Goal: Contribute content

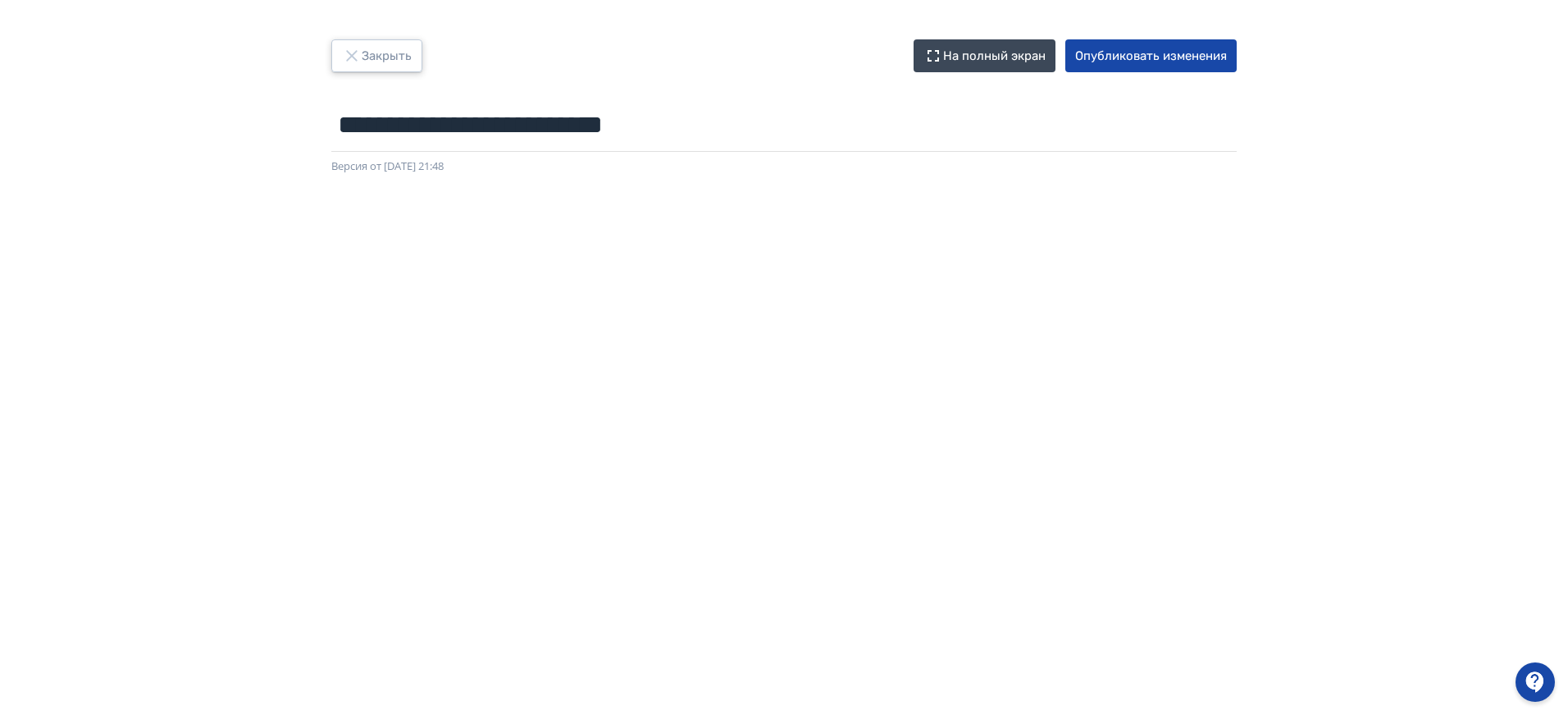
click at [364, 58] on button "Закрыть" at bounding box center [377, 56] width 91 height 33
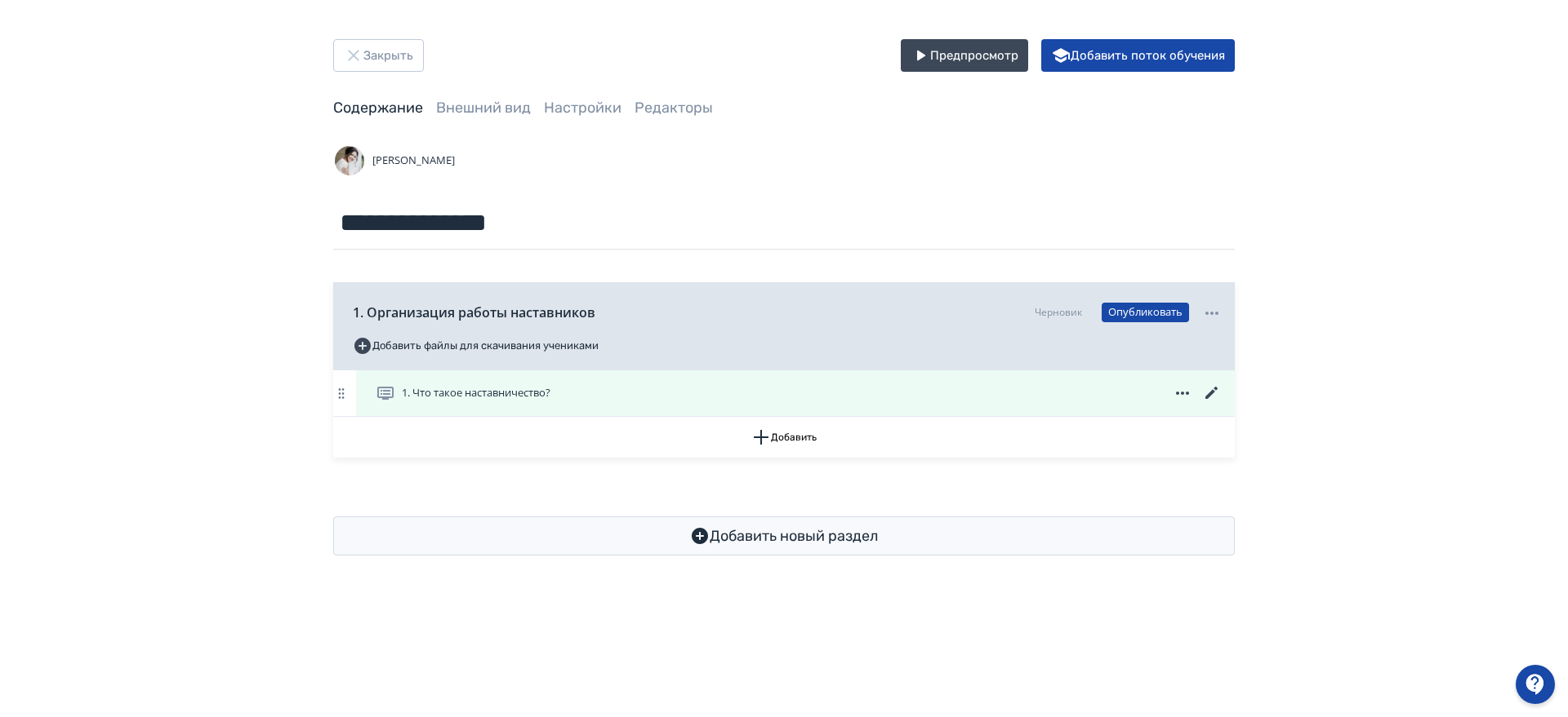
click at [516, 387] on span "1. Что такое наставничество?" at bounding box center [476, 393] width 149 height 17
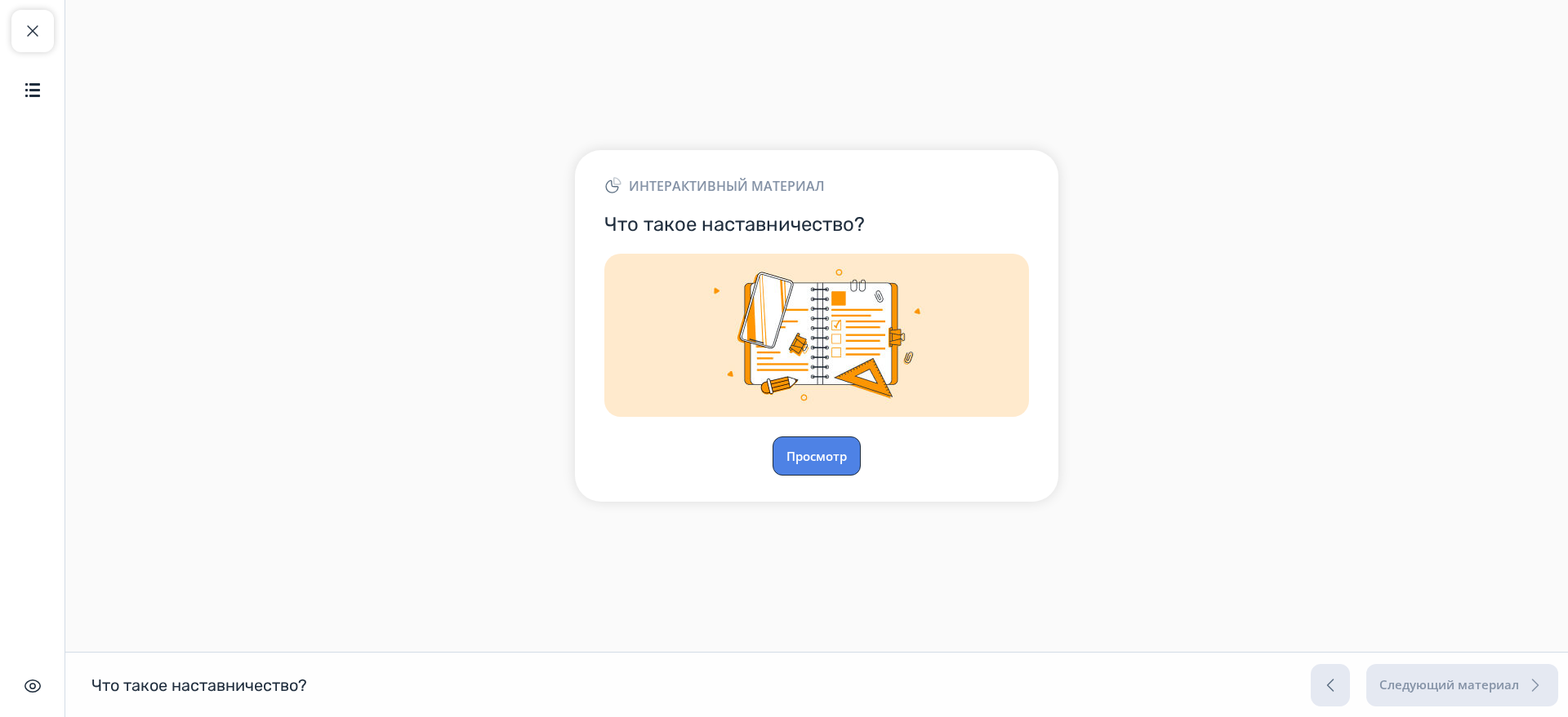
click at [803, 440] on button "Просмотр" at bounding box center [816, 456] width 88 height 39
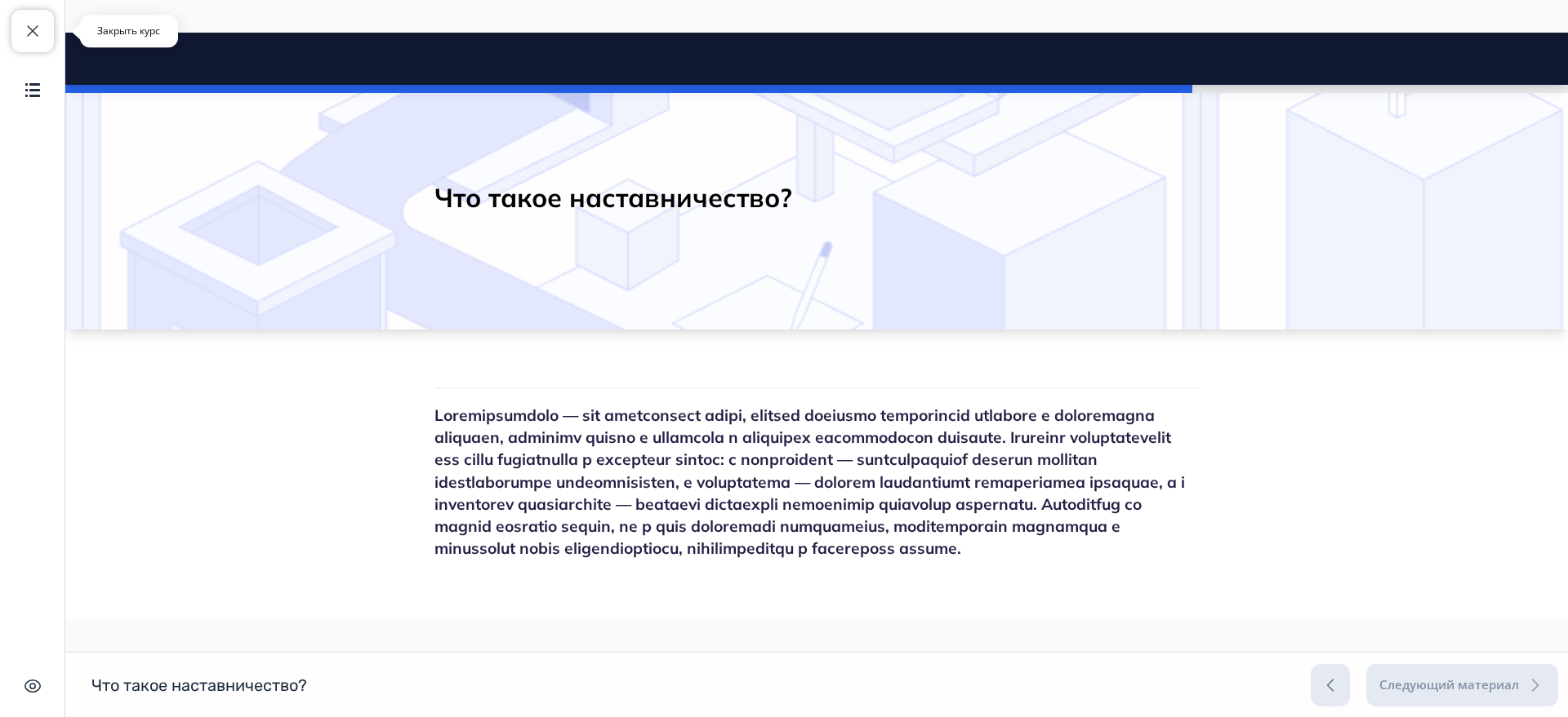
click at [33, 46] on button "Закрыть курс" at bounding box center [33, 31] width 43 height 43
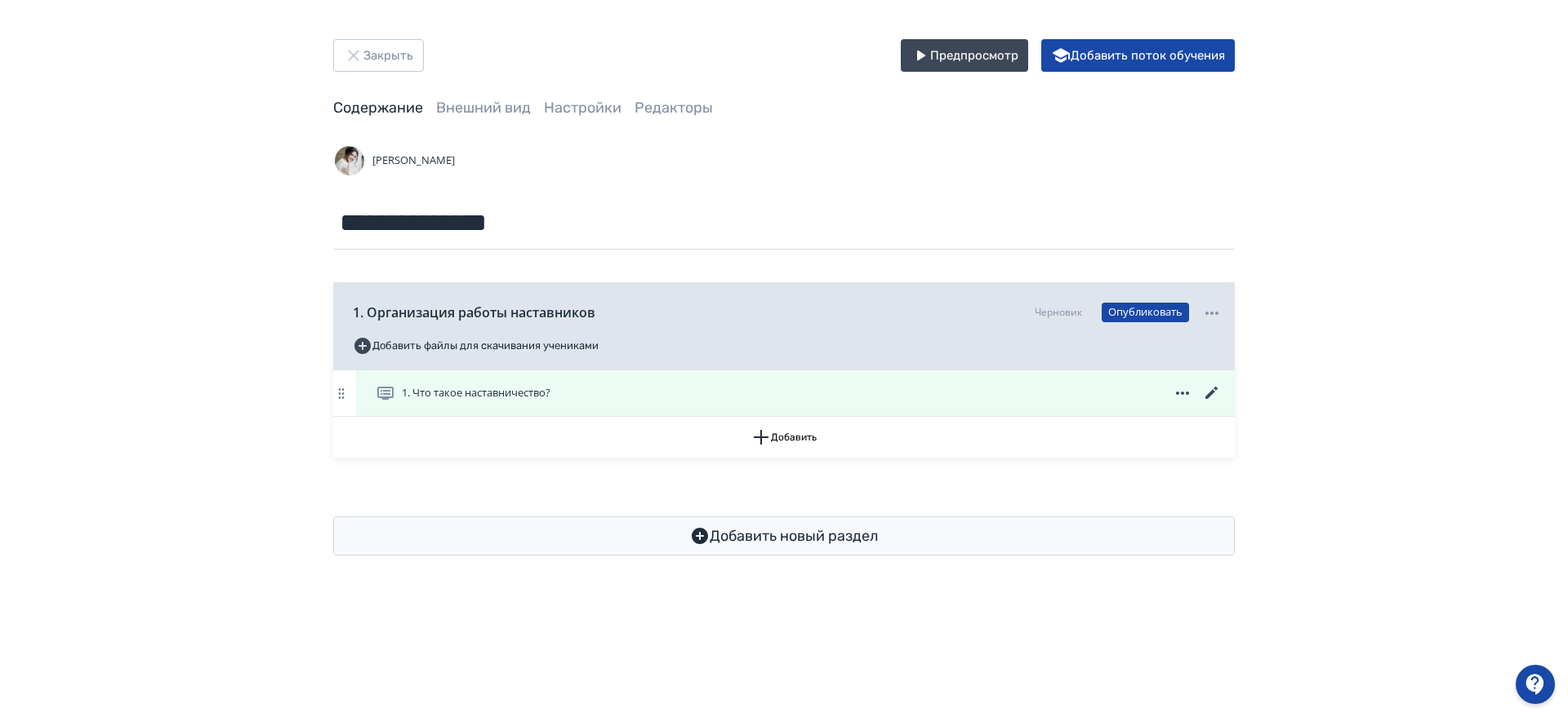
click at [1208, 392] on icon at bounding box center [1211, 392] width 19 height 19
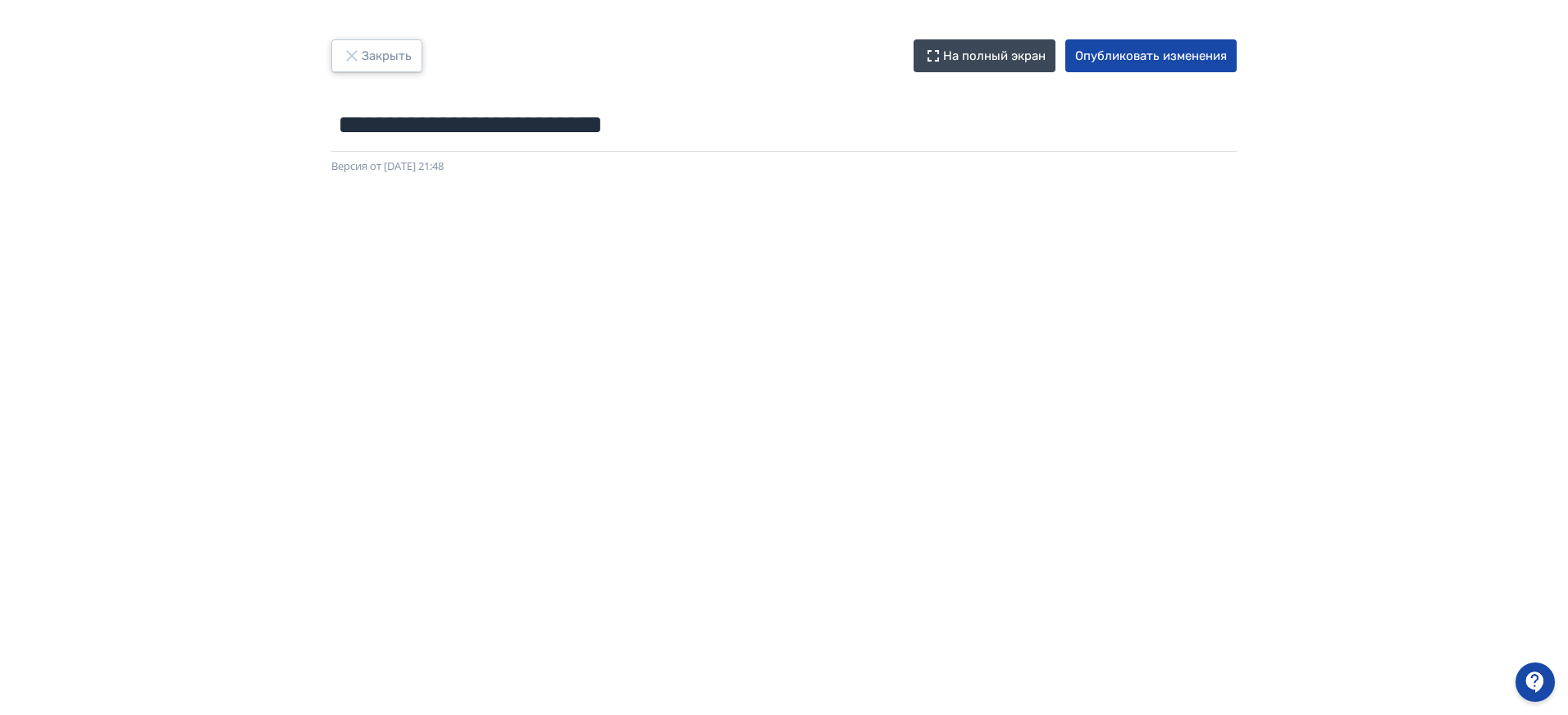
click at [396, 63] on button "Закрыть" at bounding box center [377, 56] width 91 height 33
click at [1175, 47] on button "Опубликовать изменения" at bounding box center [1151, 56] width 172 height 33
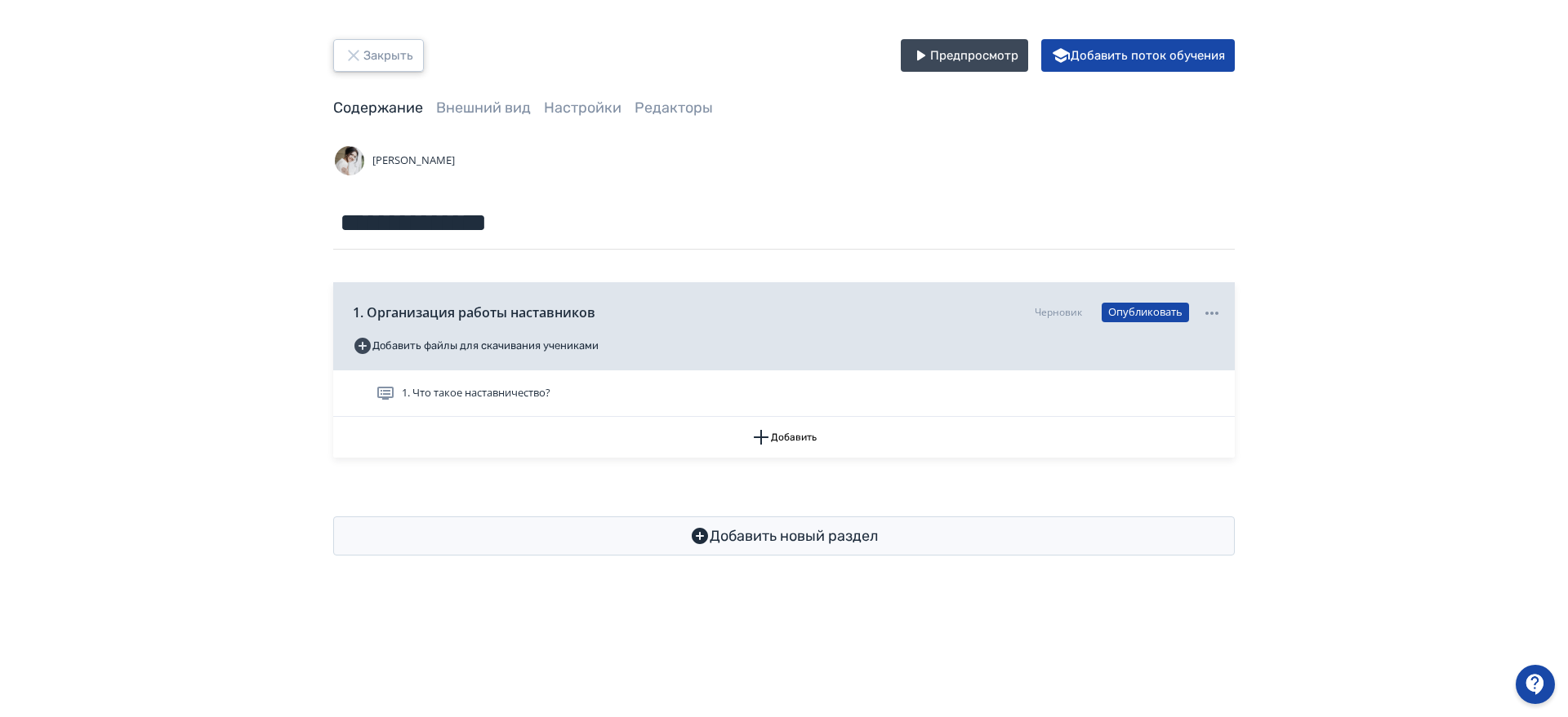
click at [384, 42] on button "Закрыть" at bounding box center [378, 55] width 90 height 33
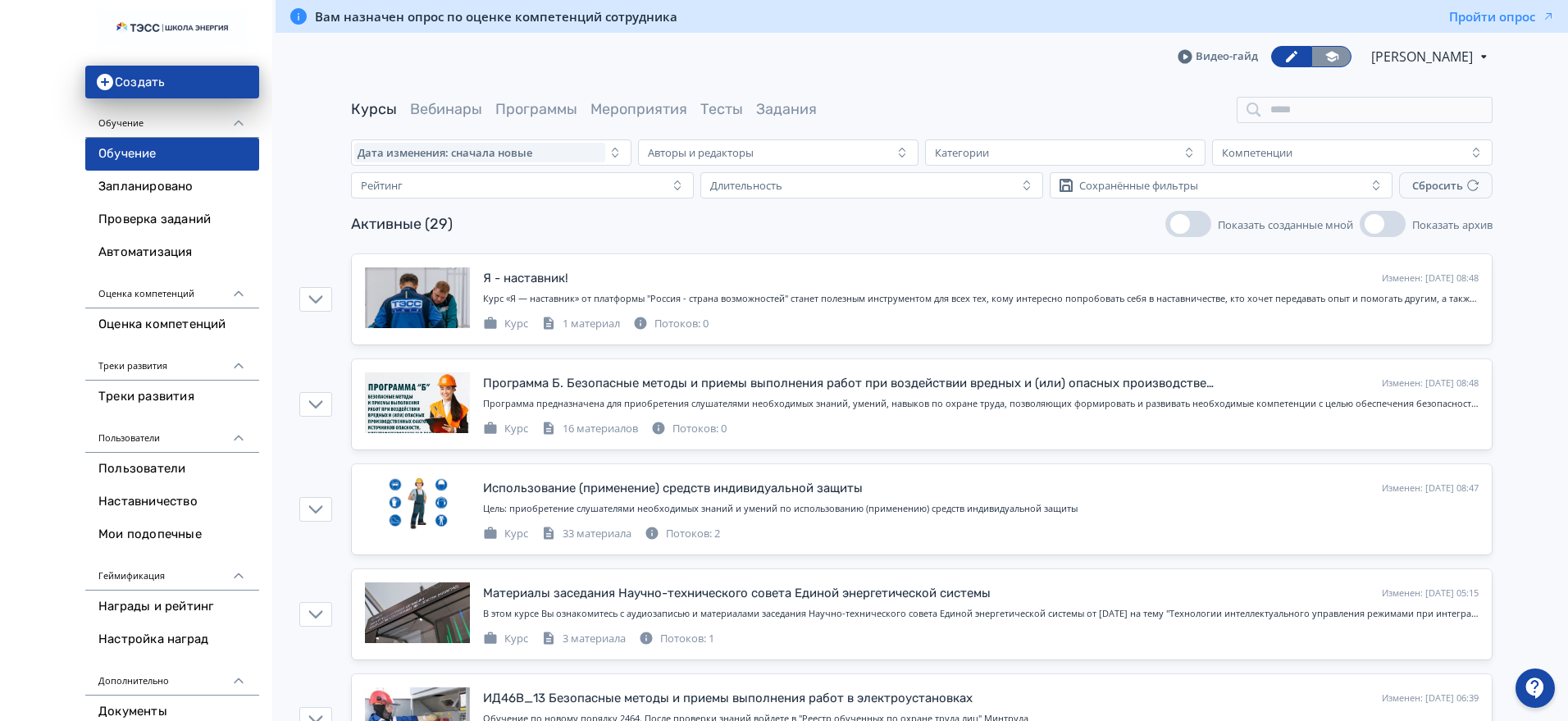
click at [1324, 51] on icon at bounding box center [1332, 57] width 15 height 15
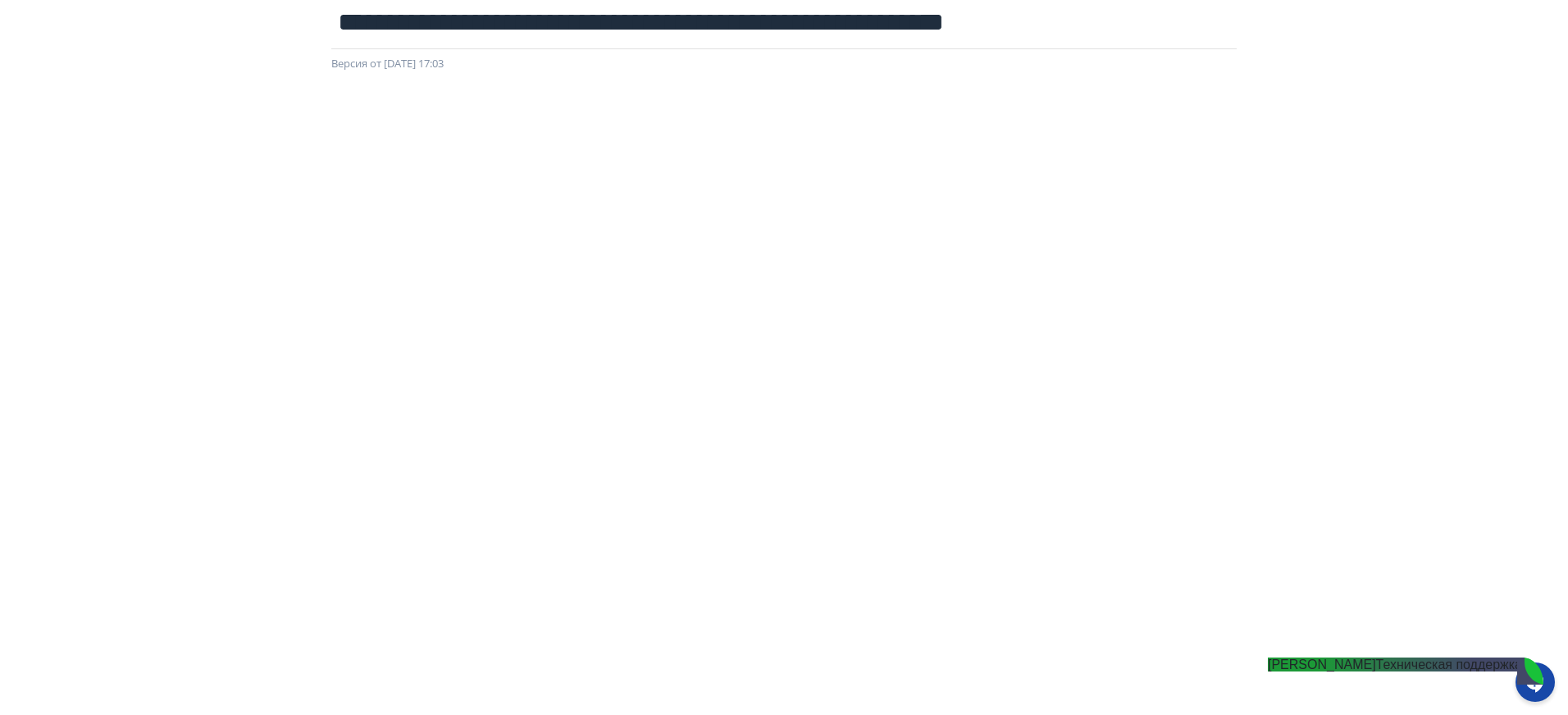
scroll to position [231, 0]
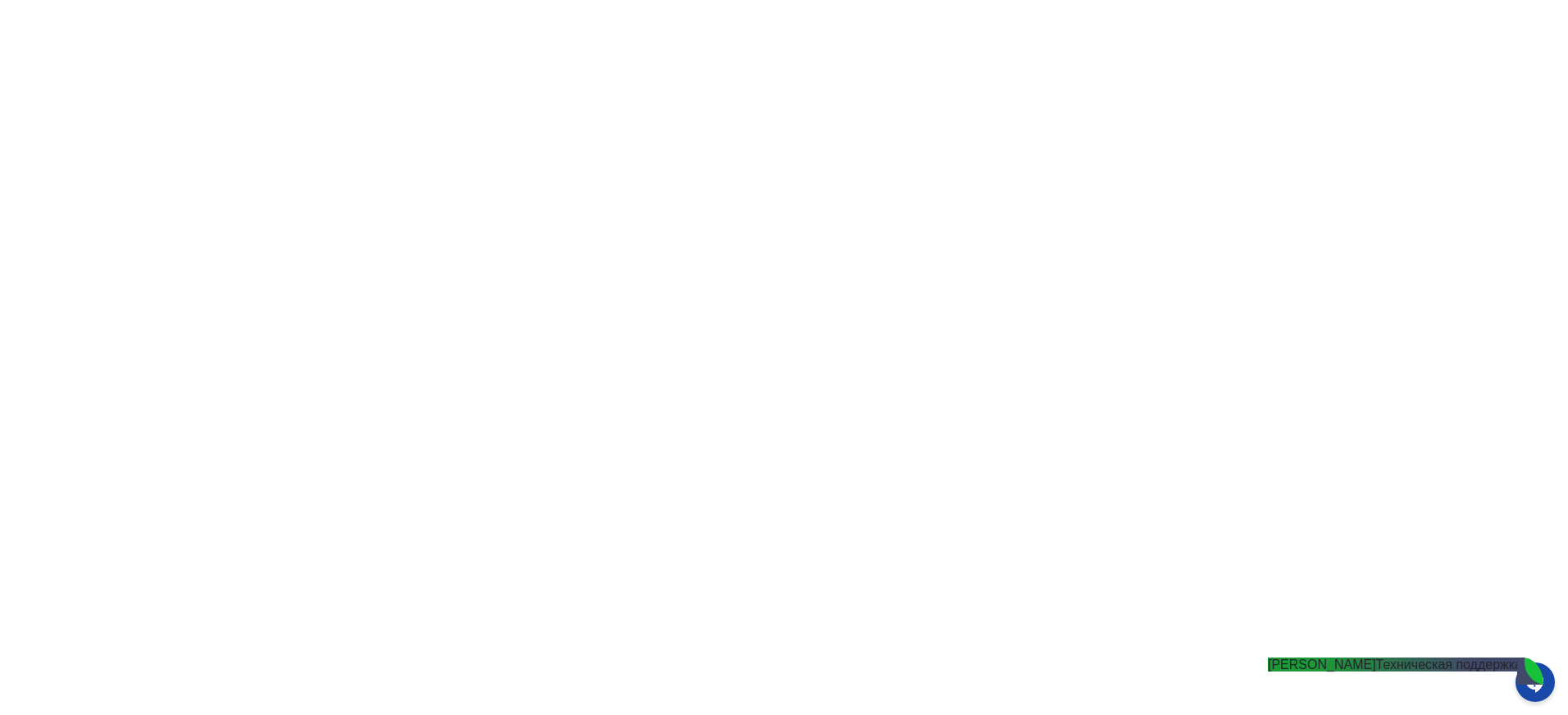
click at [1365, 671] on jdiv "Михаил" at bounding box center [1322, 664] width 108 height 14
click at [1528, 672] on div at bounding box center [1535, 681] width 40 height 40
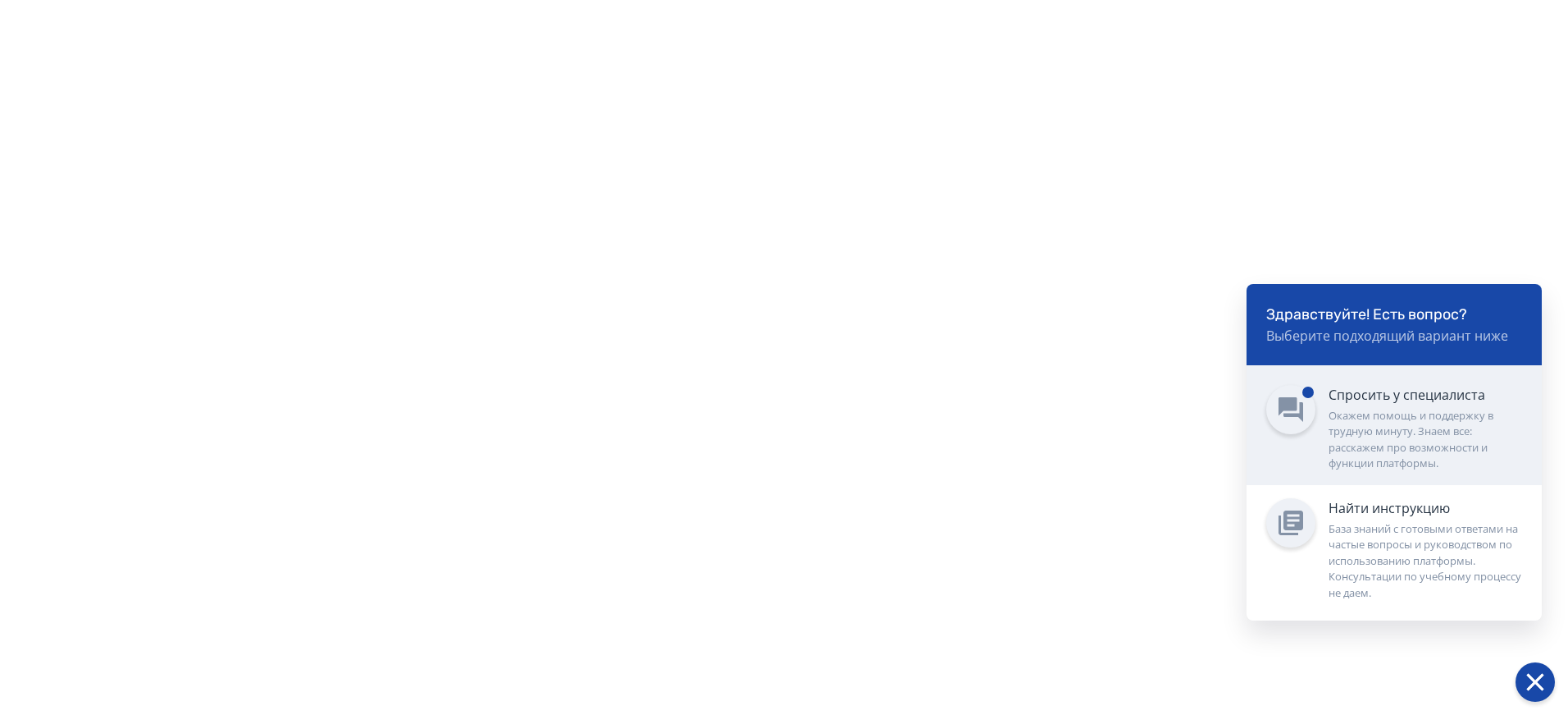
click at [1380, 405] on div "Спросить у специалиста Окажем помощь и поддержку в трудную минуту. Знаем все: р…" at bounding box center [1425, 427] width 193 height 87
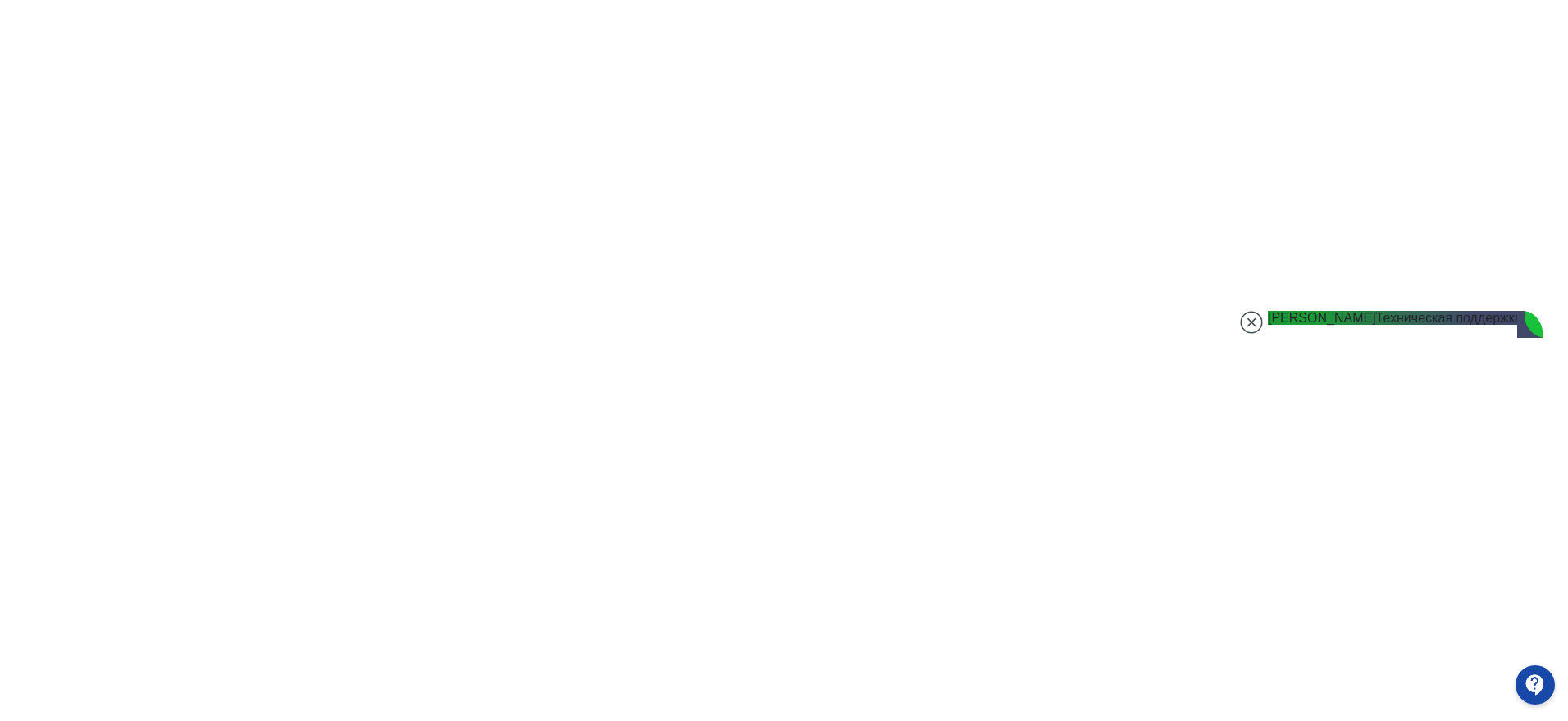
scroll to position [0, 0]
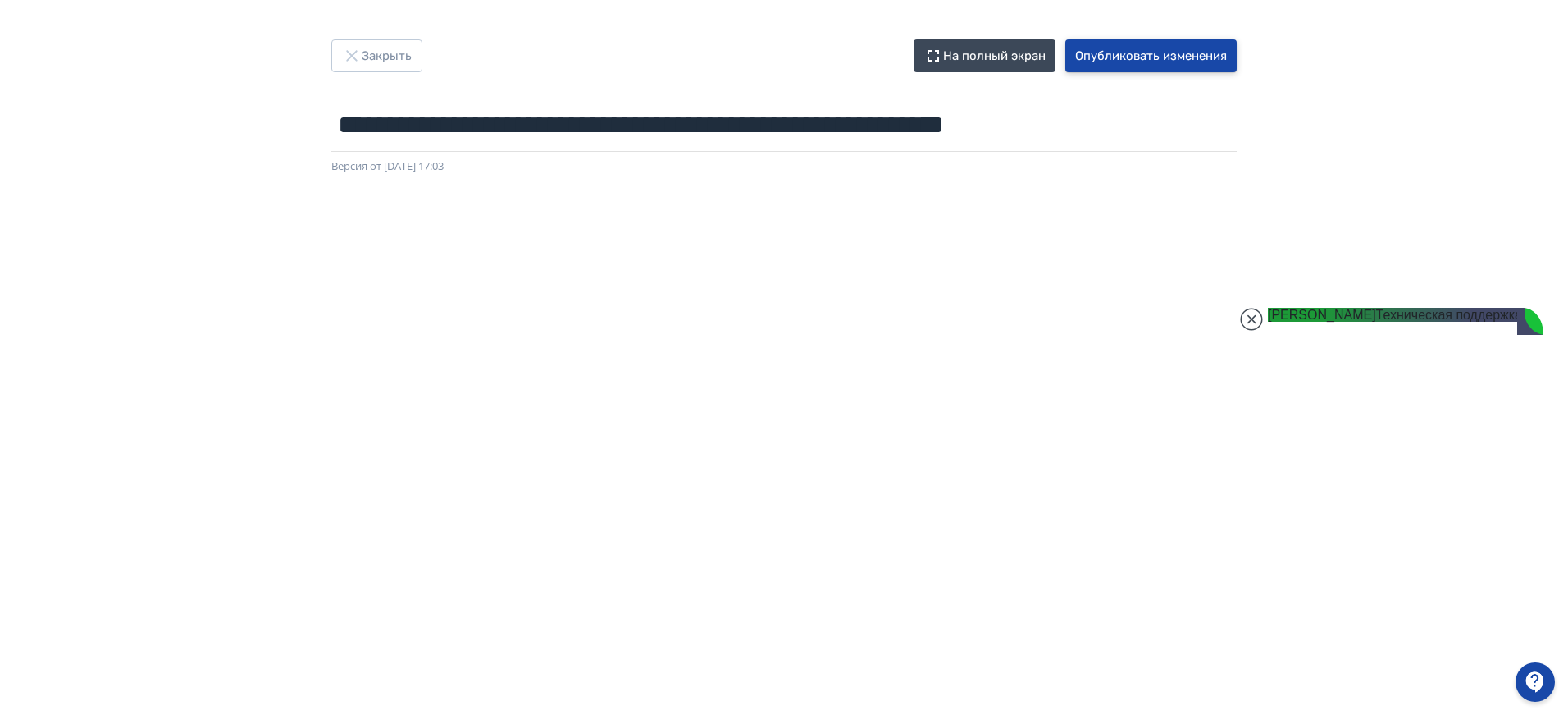
click at [1154, 51] on button "Опубликовать изменения" at bounding box center [1151, 56] width 172 height 33
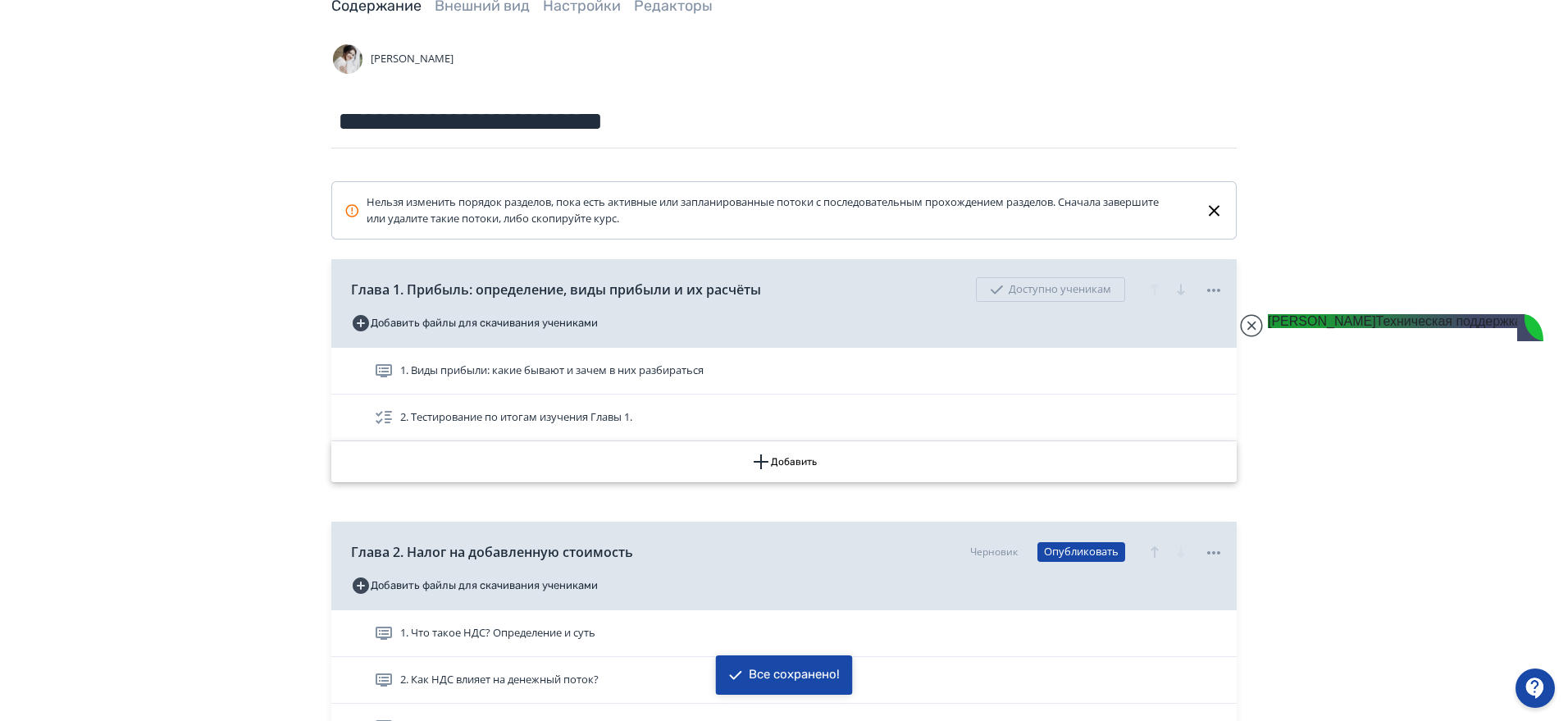
scroll to position [308, 0]
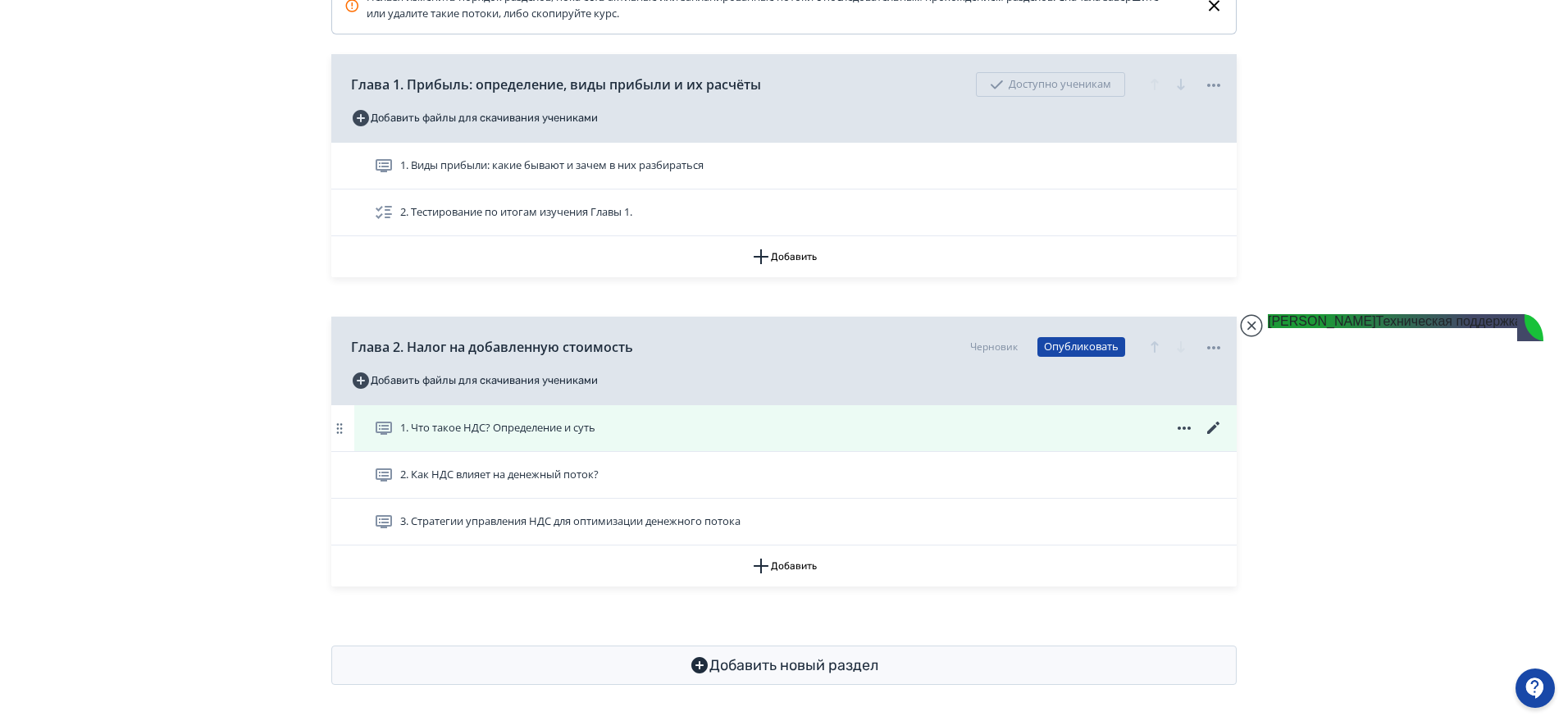
click at [569, 428] on span "1. Что такое НДС? Определение и суть" at bounding box center [498, 428] width 195 height 17
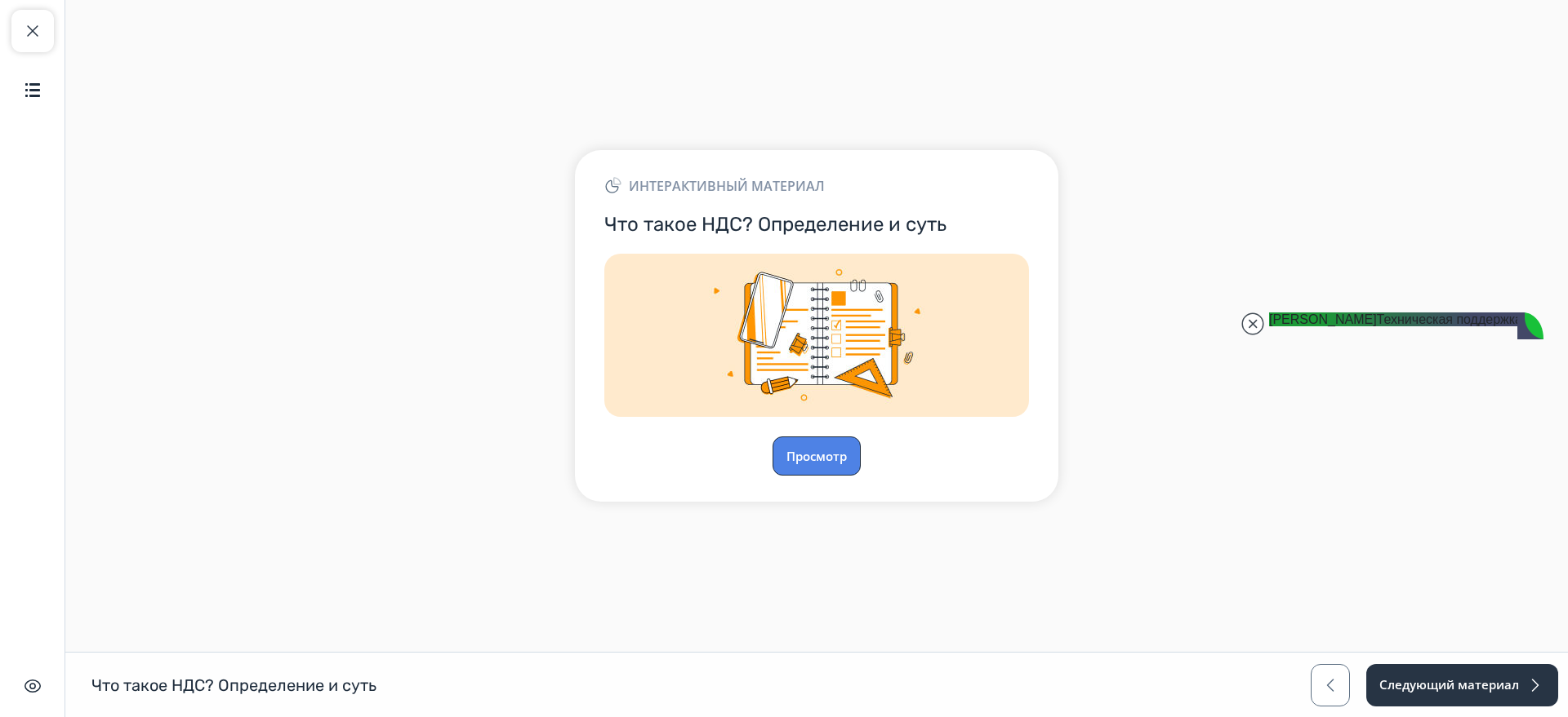
click at [826, 455] on button "Просмотр" at bounding box center [816, 456] width 88 height 39
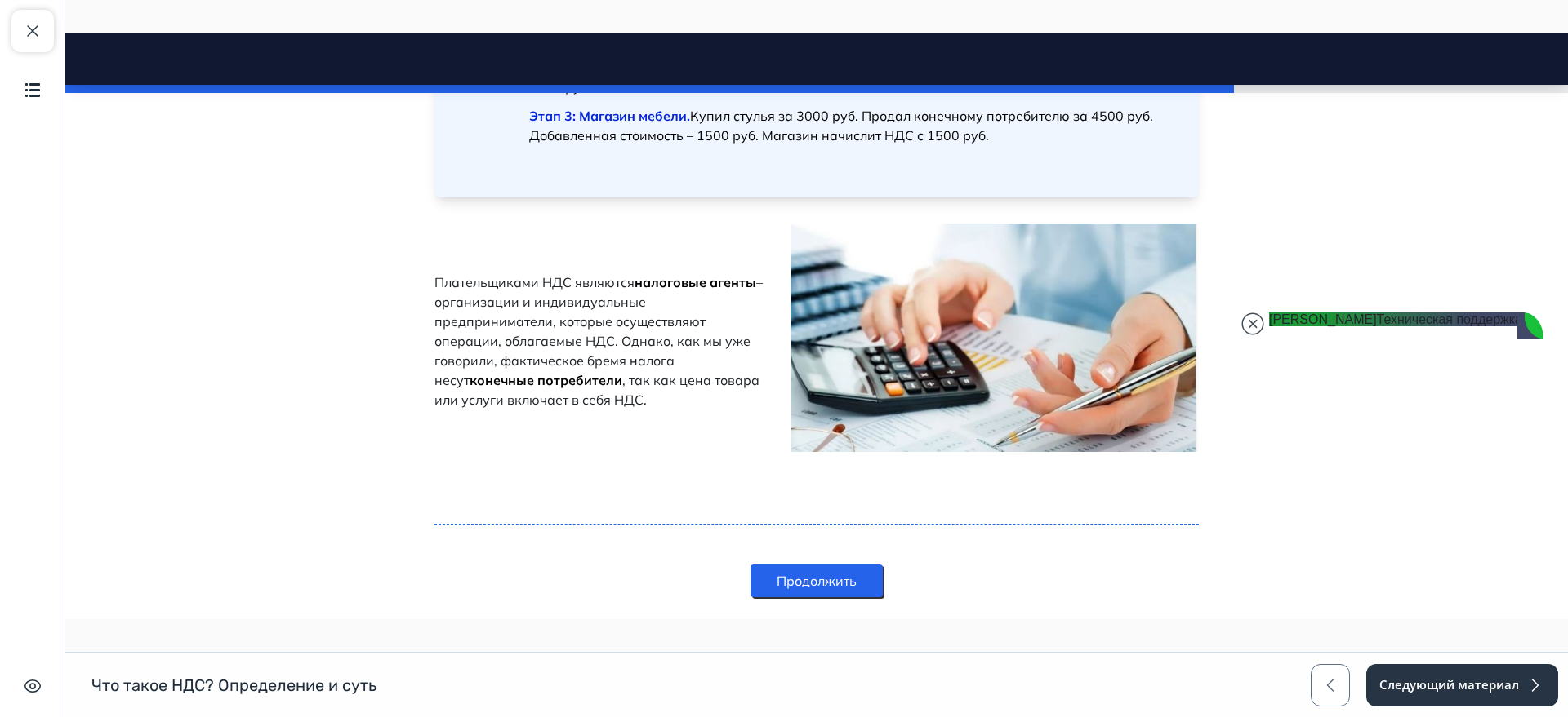
click at [868, 569] on button "Продолжить" at bounding box center [816, 581] width 132 height 33
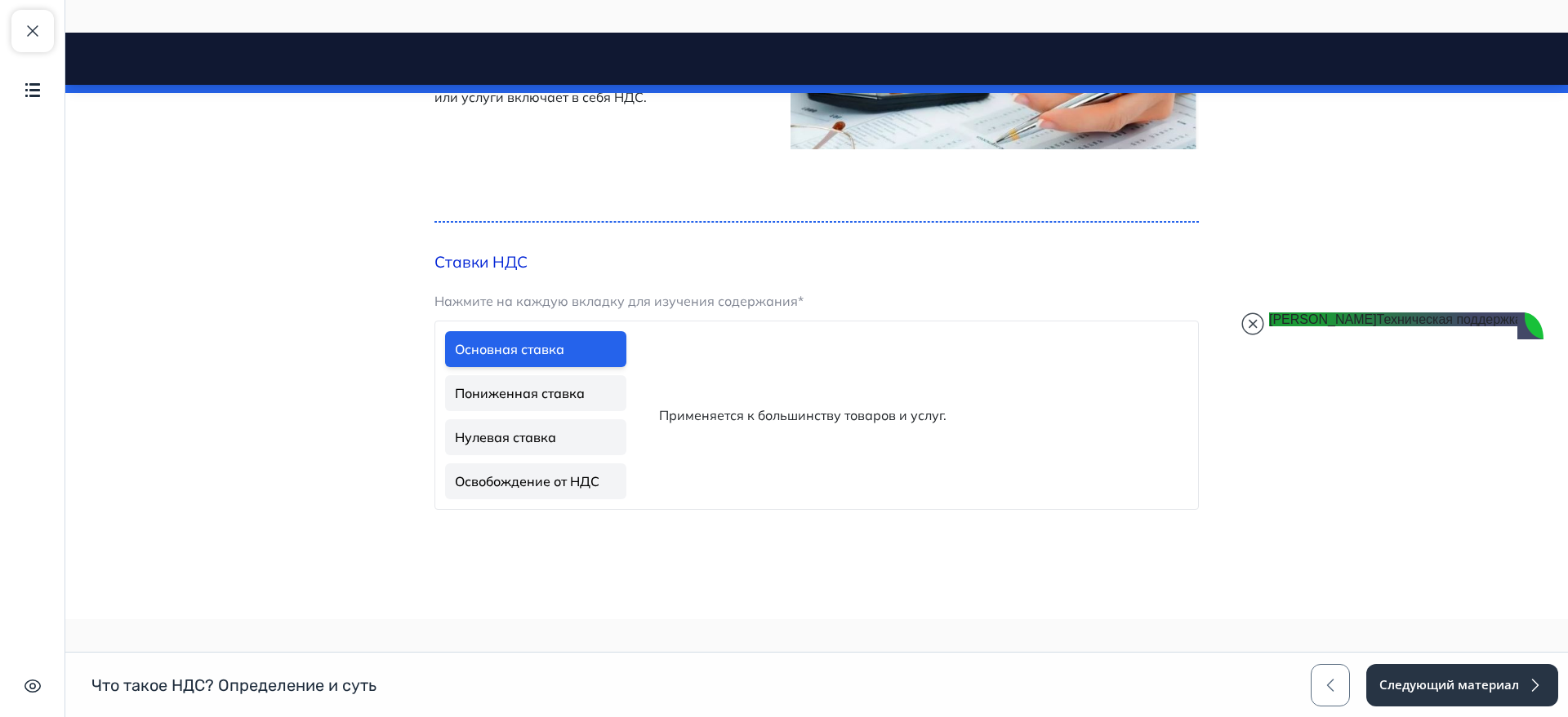
scroll to position [1488, 0]
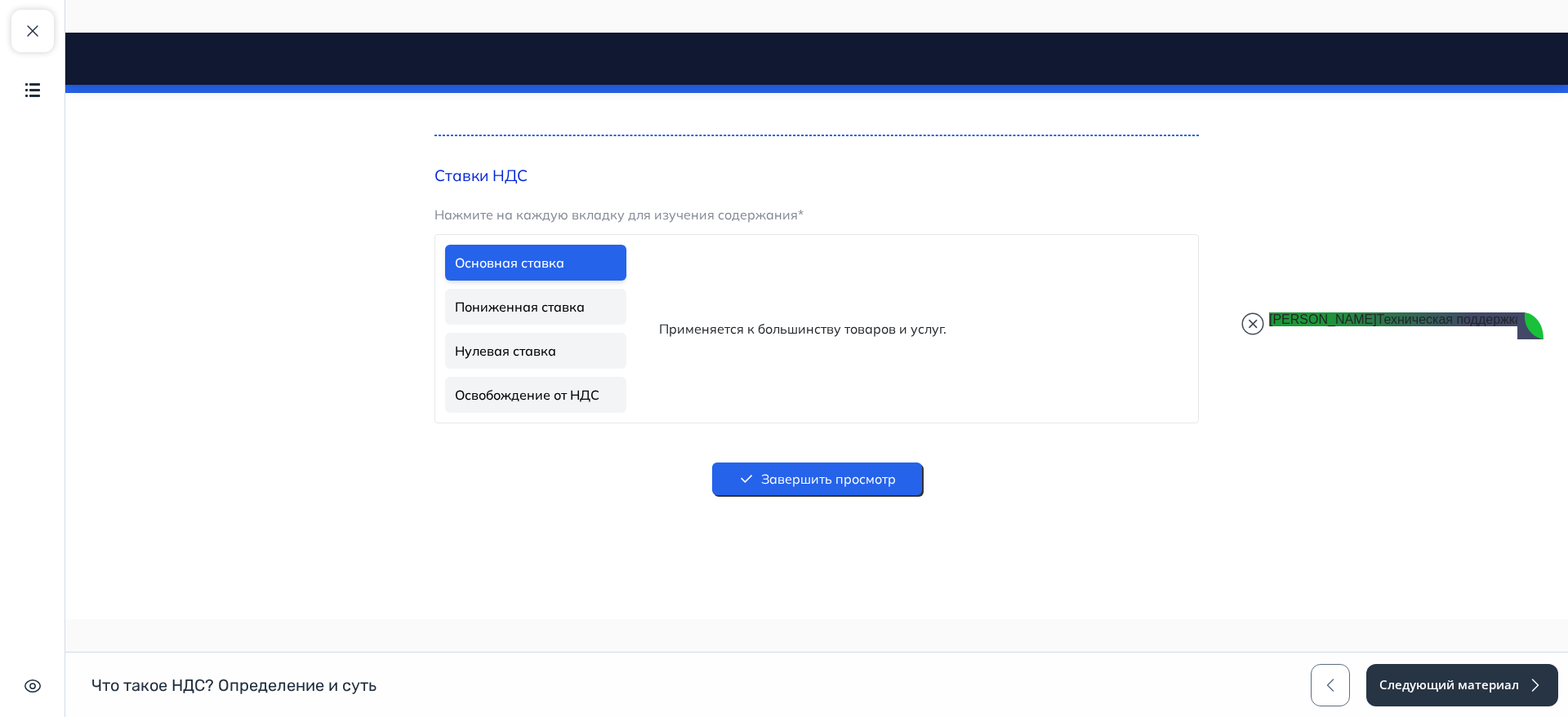
click at [827, 463] on button "Завершить просмотр" at bounding box center [817, 479] width 210 height 33
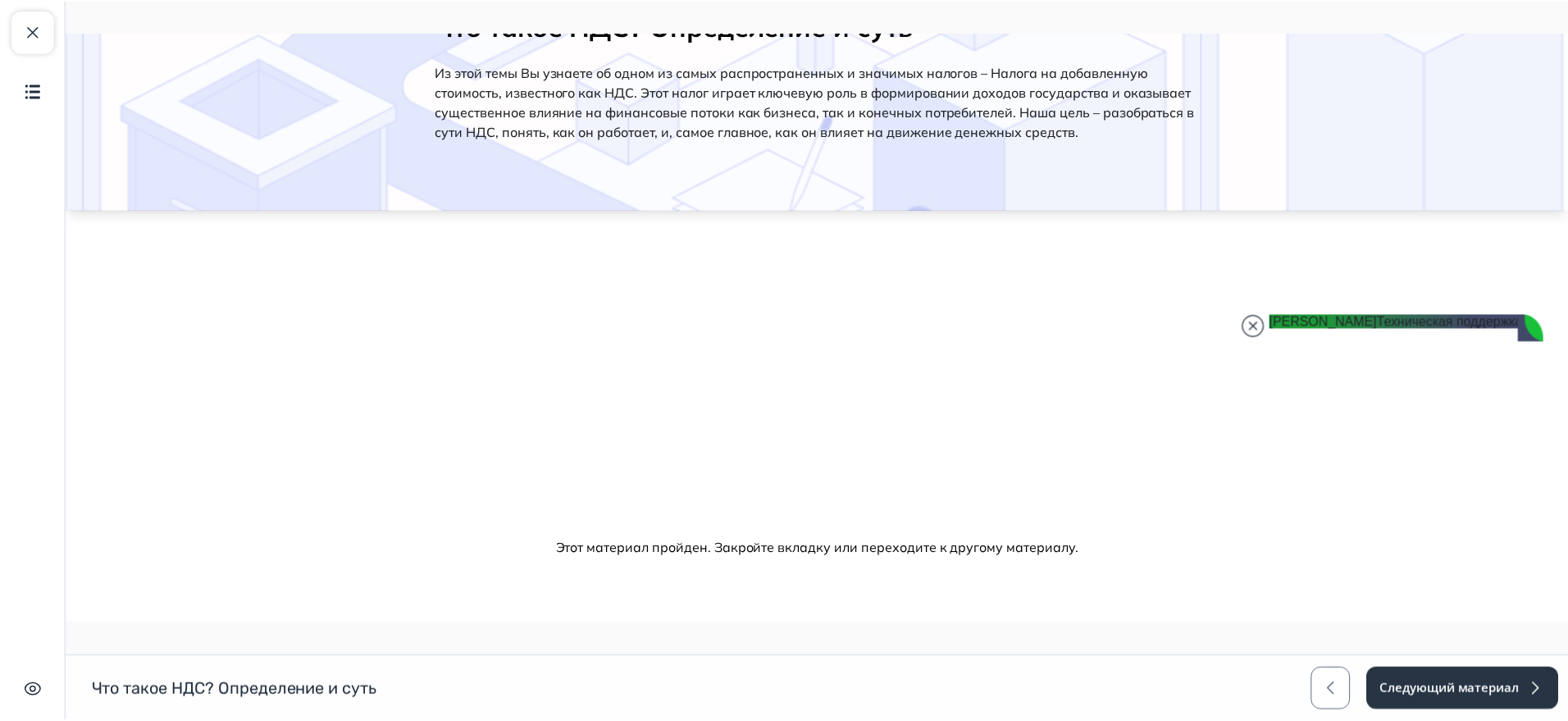
scroll to position [135, 0]
click at [40, 31] on span "button" at bounding box center [32, 30] width 19 height 19
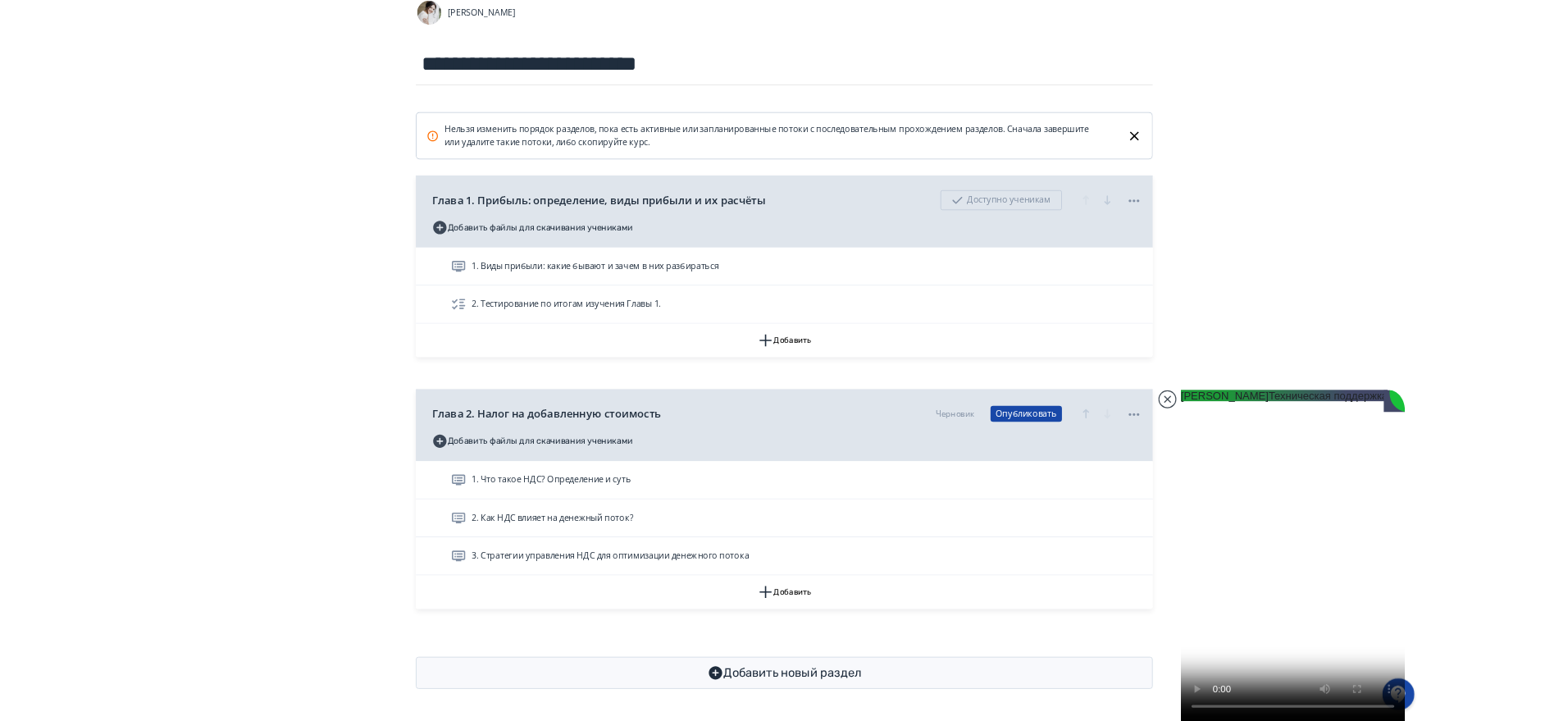
scroll to position [1065, 0]
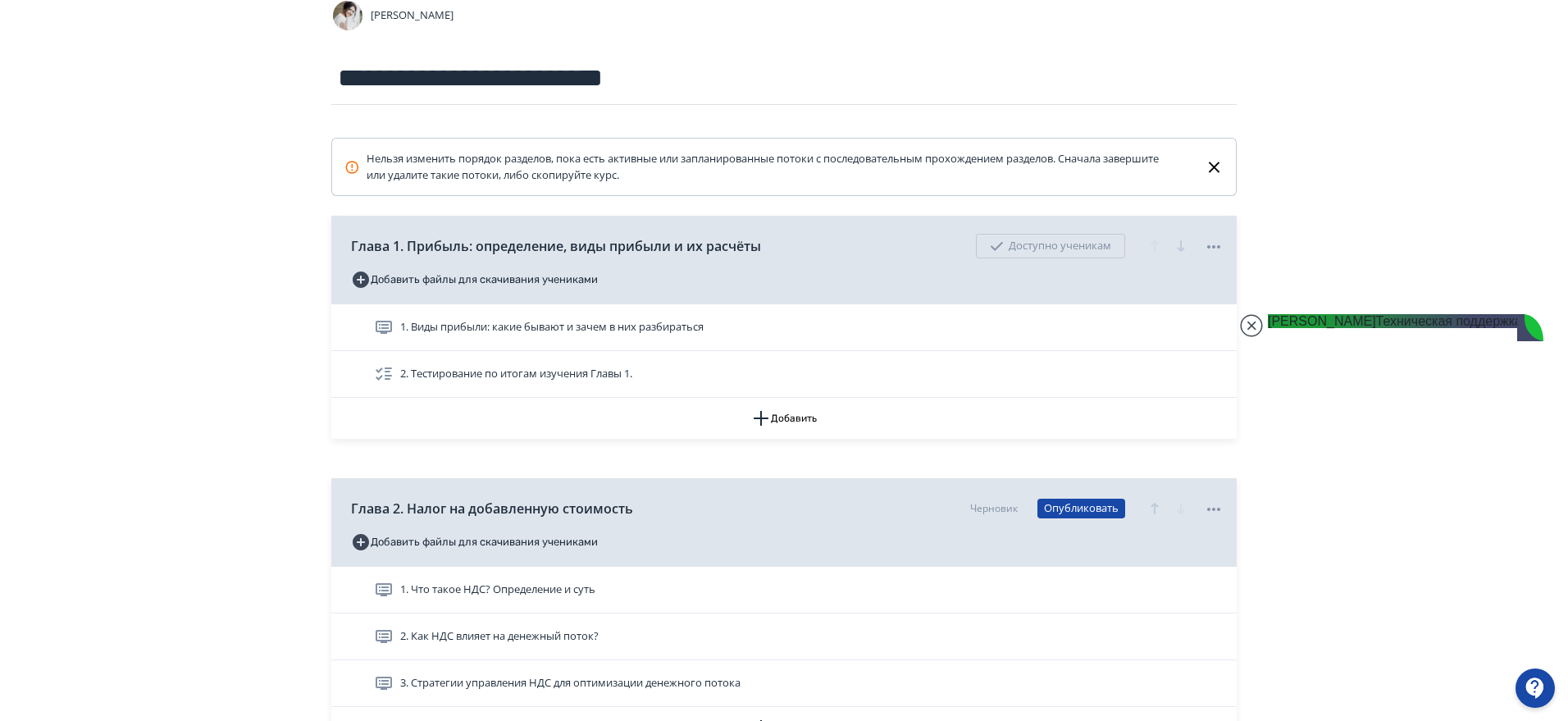
type textarea "**********"
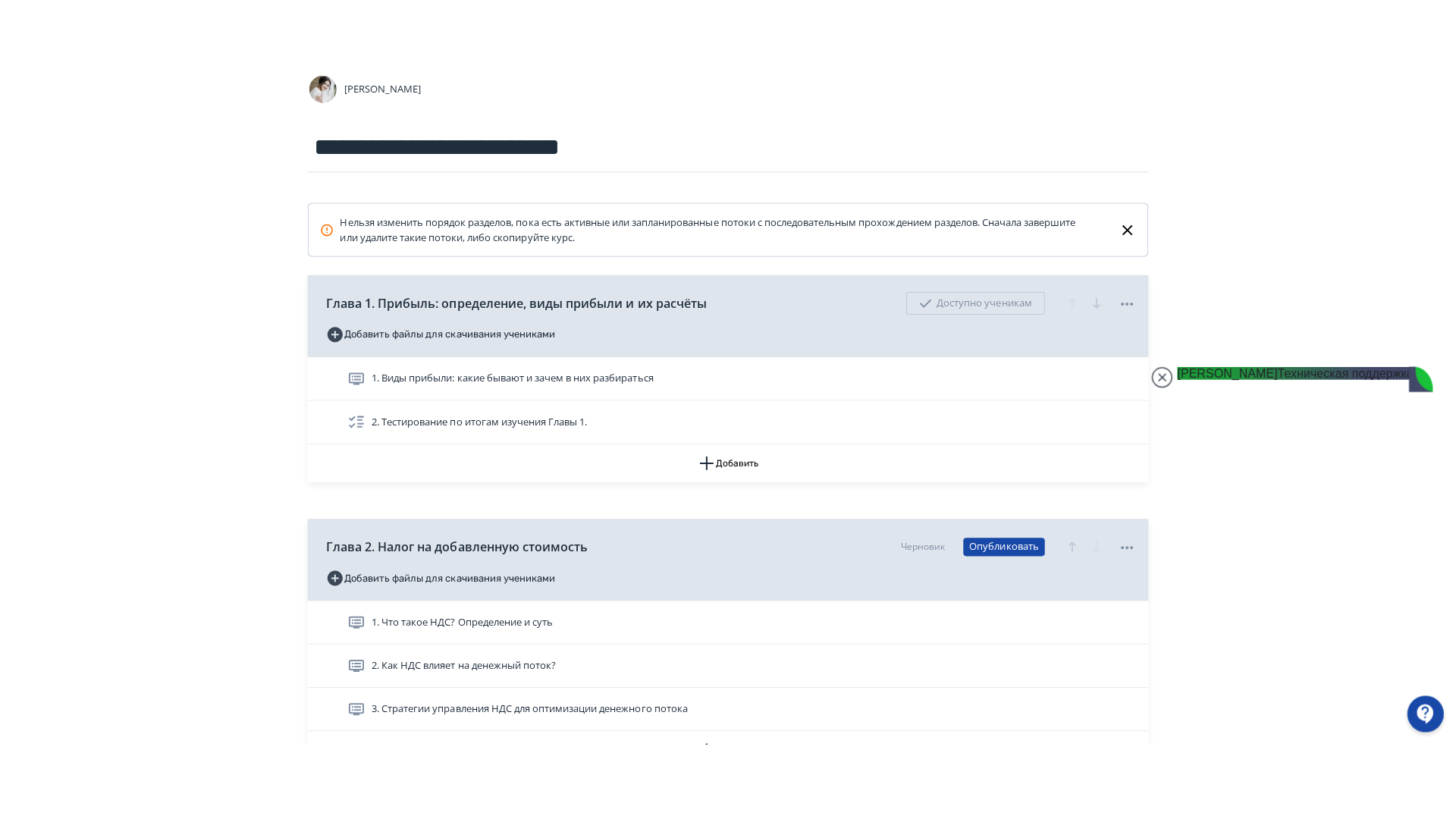
scroll to position [1049, 0]
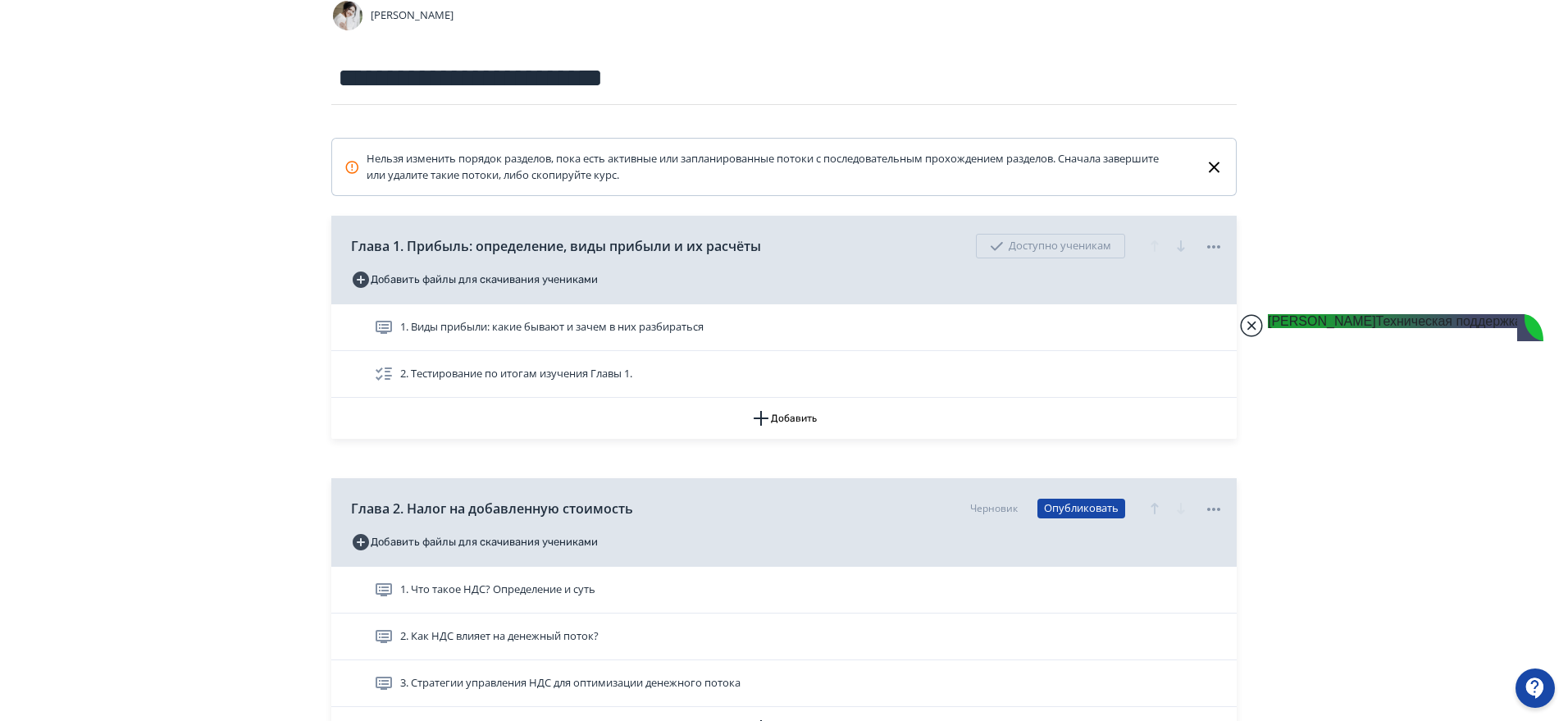
click at [1247, 321] on jdiv at bounding box center [1251, 326] width 23 height 23
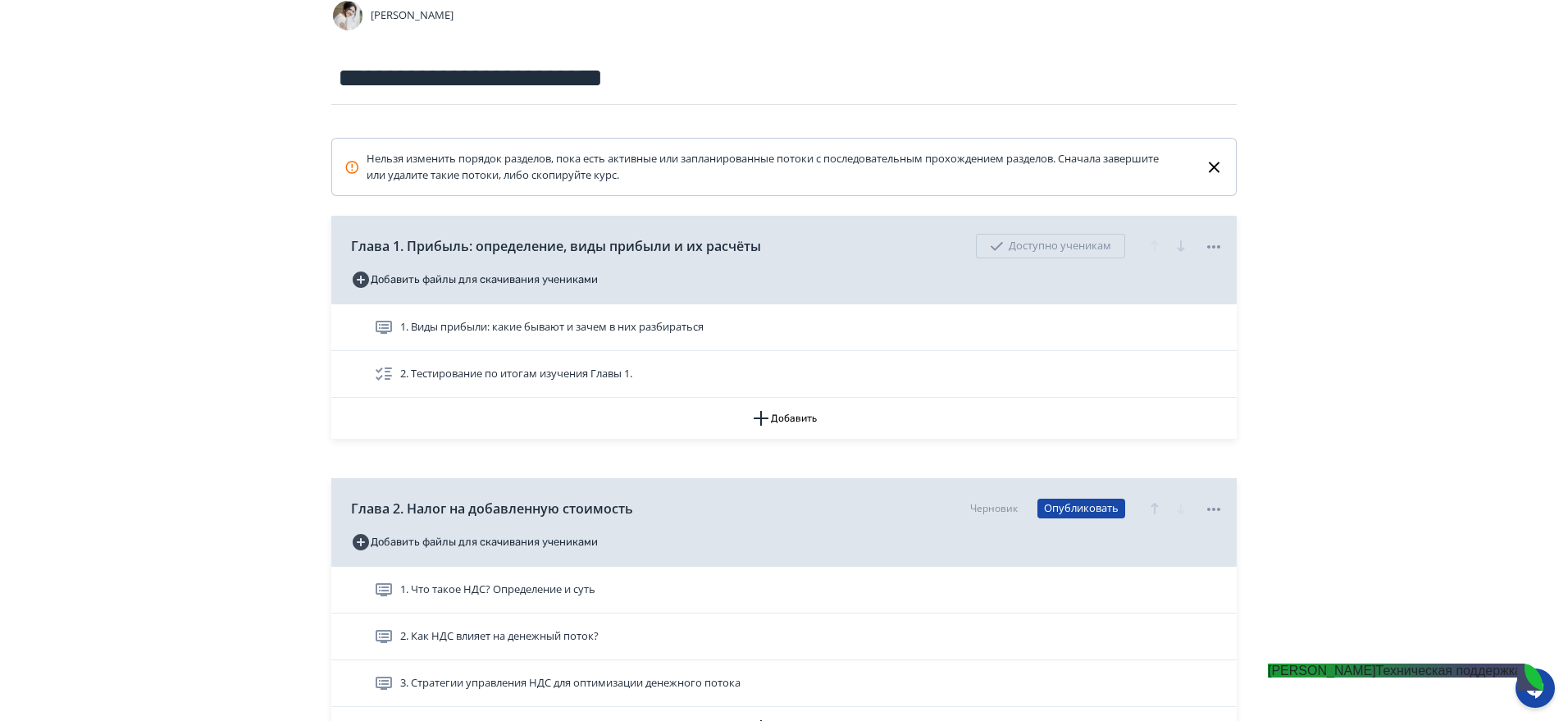
click at [1376, 678] on jdiv "Михаил" at bounding box center [1322, 671] width 108 height 14
click at [1531, 685] on div at bounding box center [1535, 688] width 40 height 40
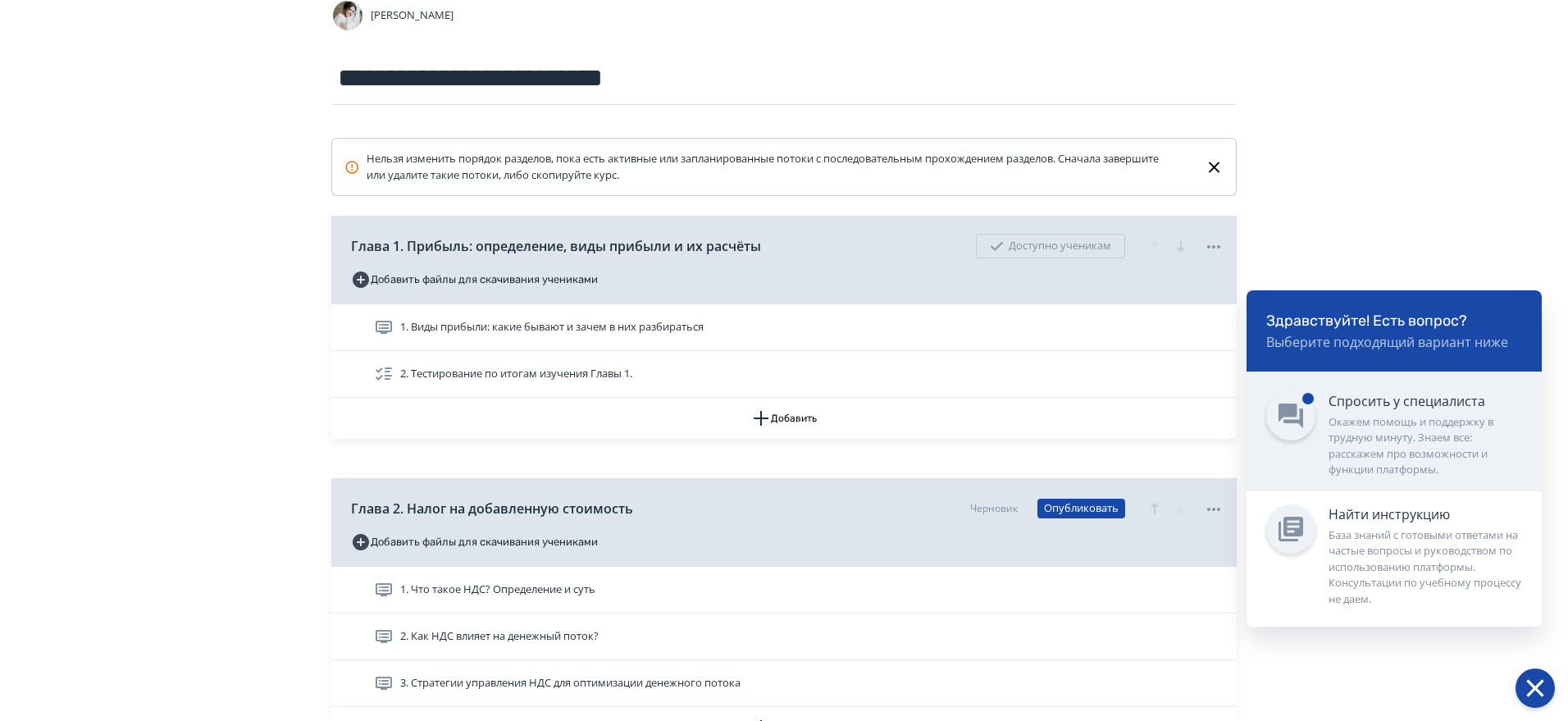
click at [1390, 415] on div "Окажем помощь и поддержку в трудную минуту. Знаем все: расскажем про возможност…" at bounding box center [1425, 447] width 193 height 64
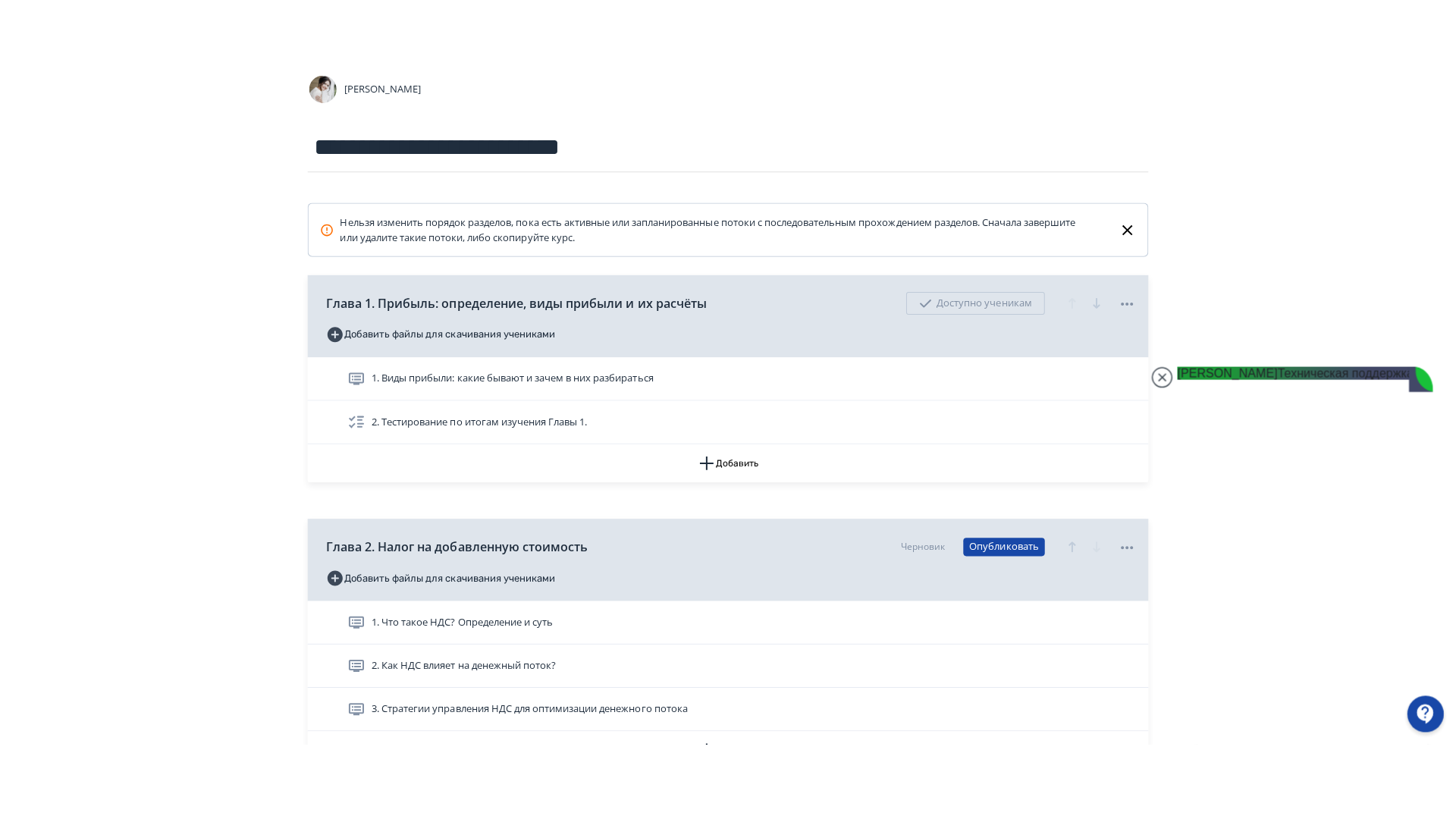
scroll to position [978, 0]
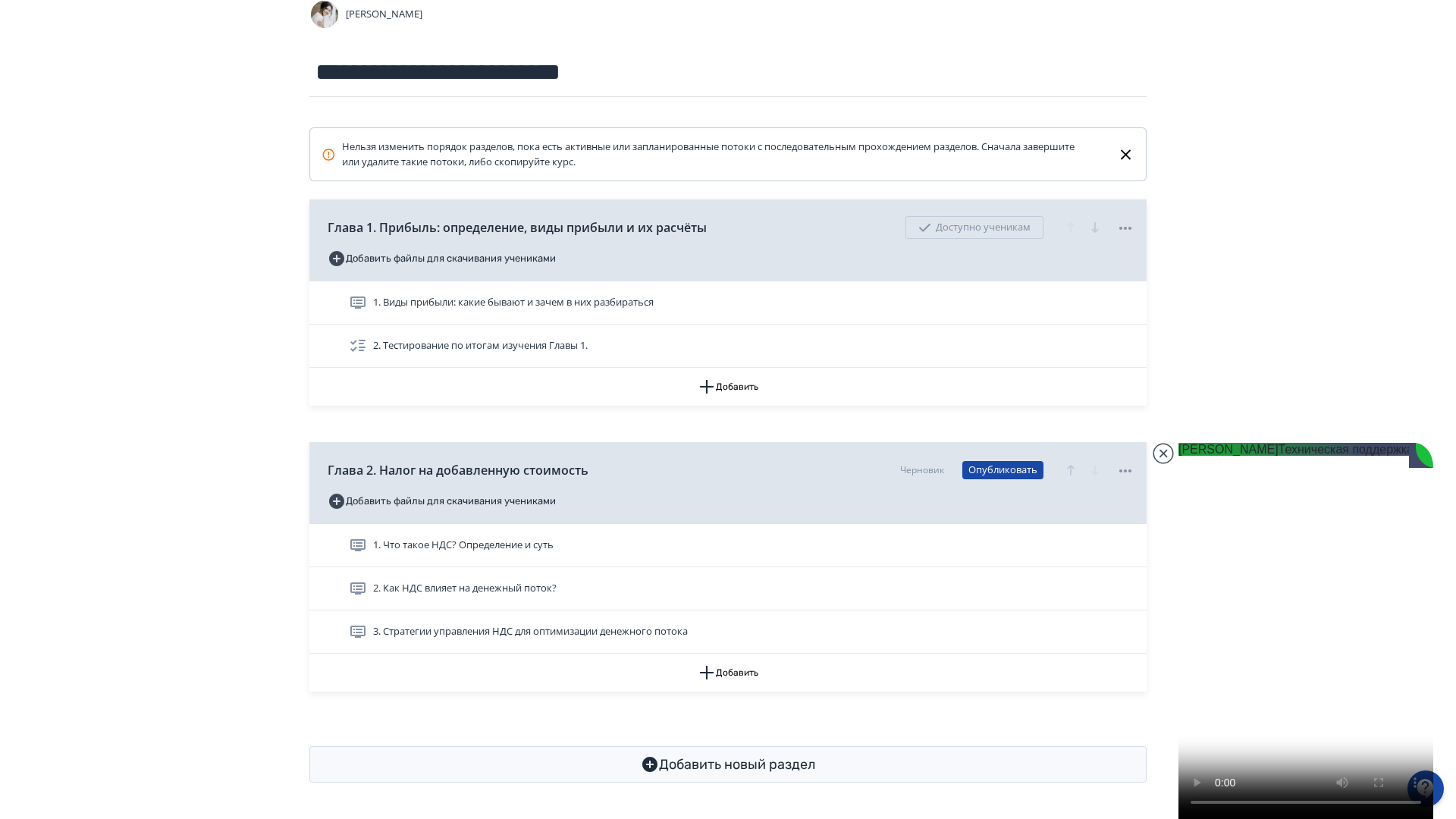
click at [1178, 443] on video "Video is not supported." at bounding box center [1306, 632] width 255 height 376
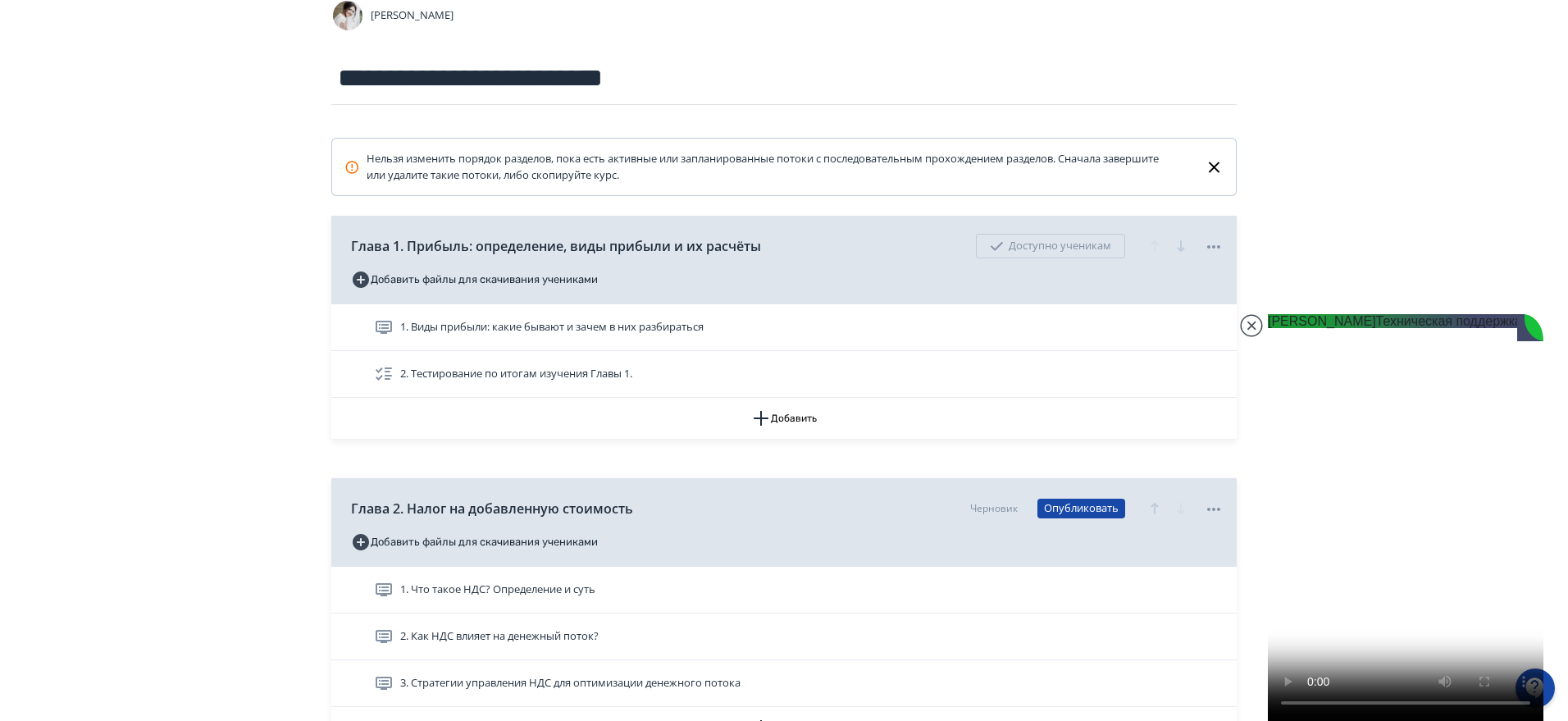
scroll to position [930, 0]
